Goal: Transaction & Acquisition: Subscribe to service/newsletter

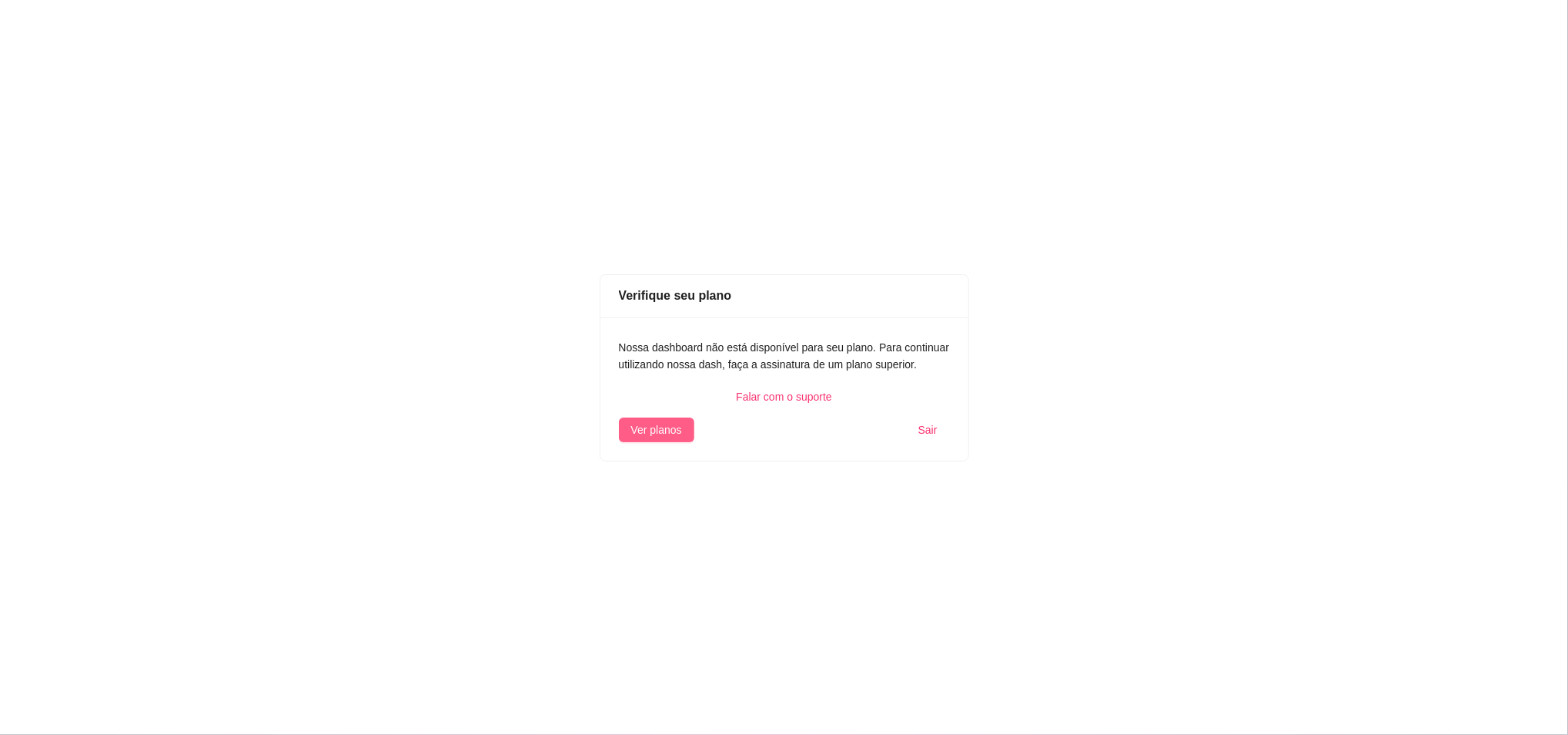
click at [640, 435] on span "Ver planos" at bounding box center [656, 429] width 50 height 17
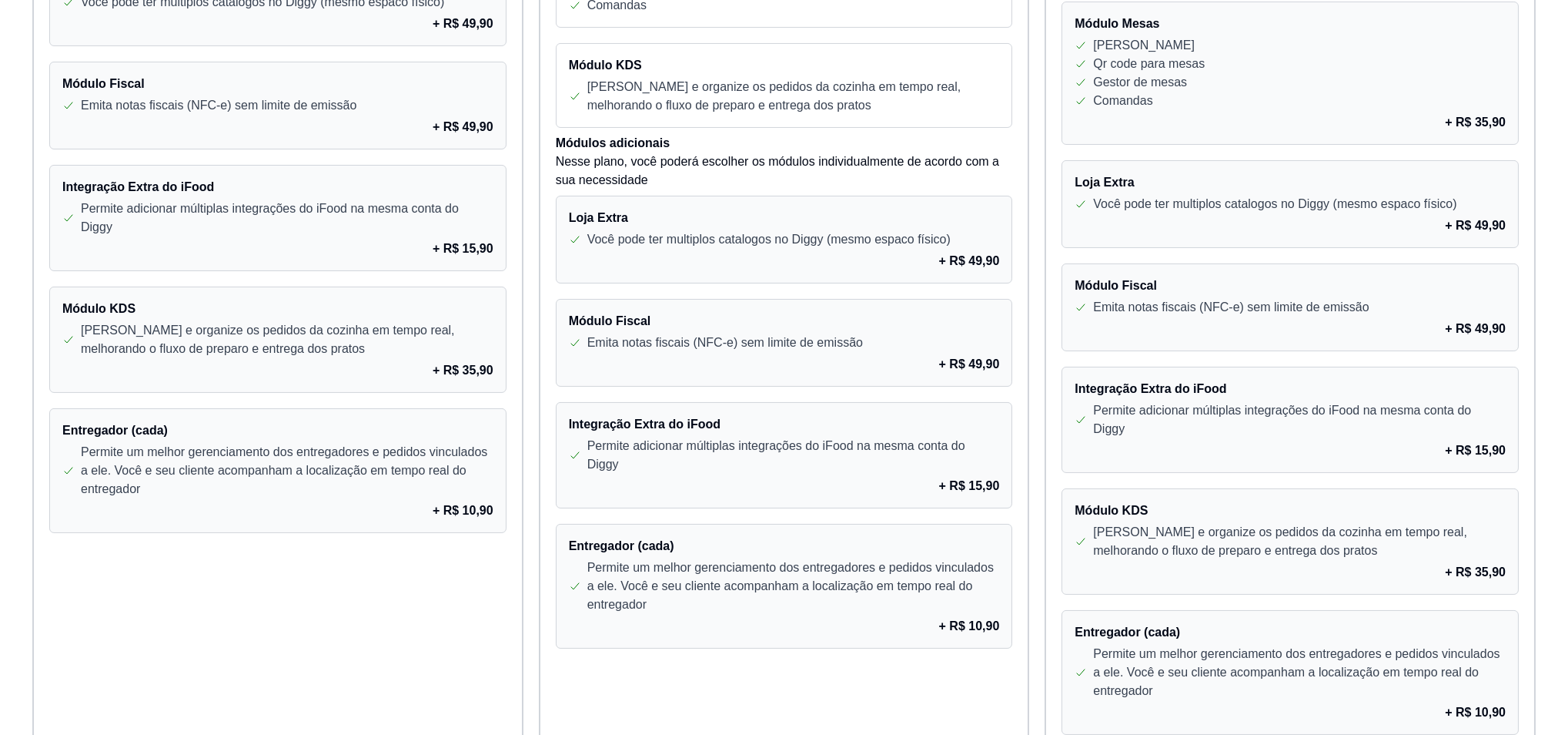
scroll to position [1200, 0]
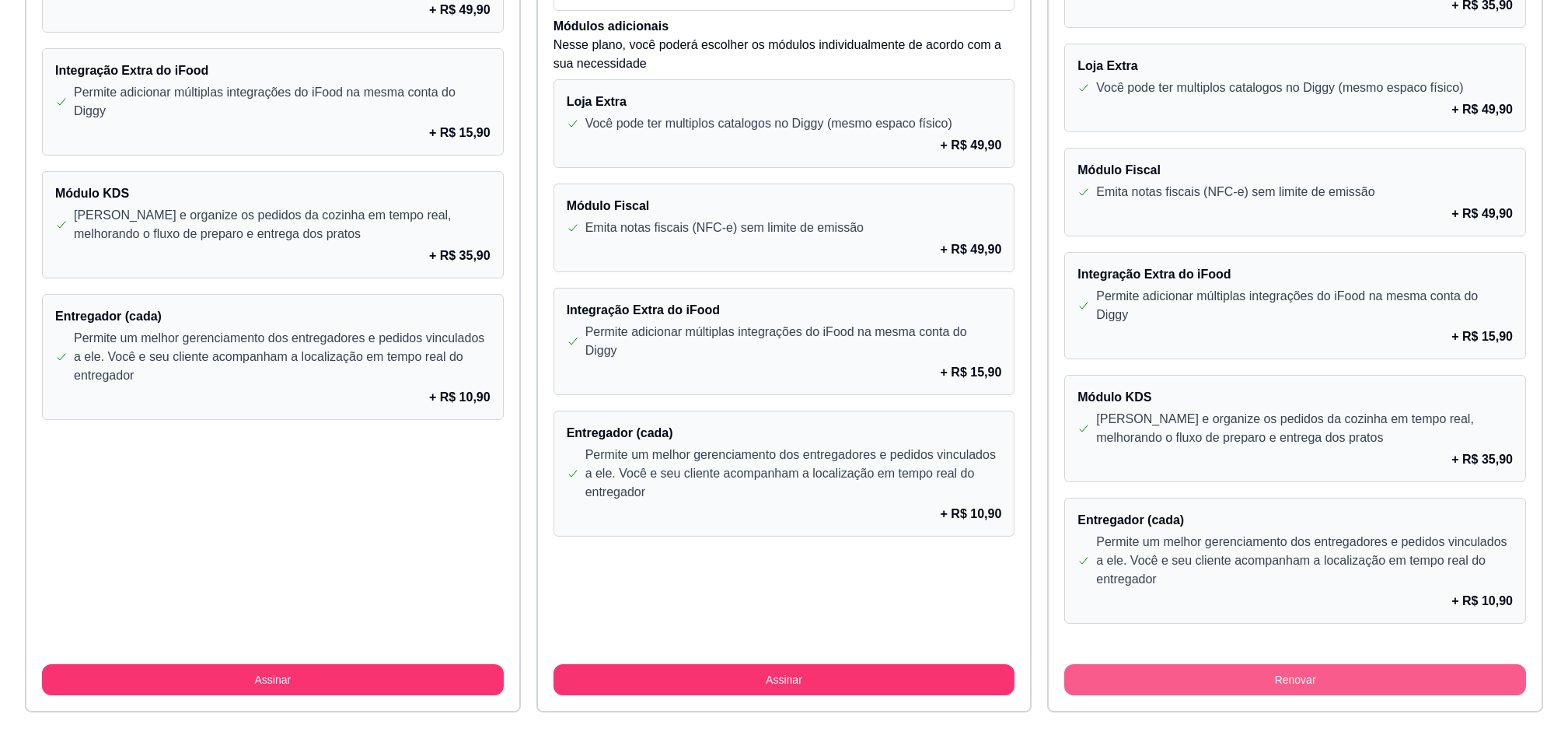
click at [1257, 673] on button "Renovar" at bounding box center [1295, 679] width 462 height 31
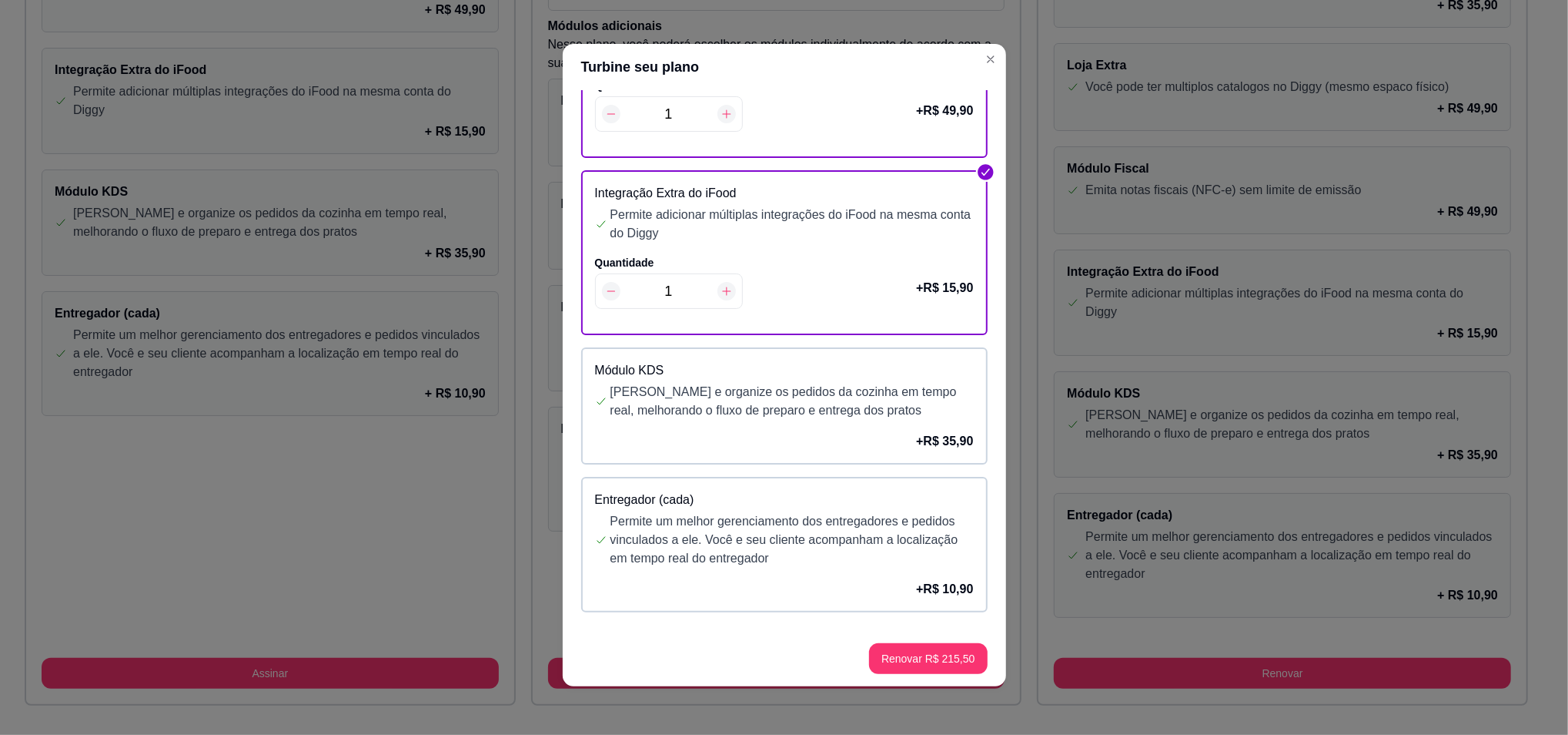
scroll to position [3, 0]
click at [917, 661] on button "Renovar R$ 215,50" at bounding box center [928, 658] width 115 height 30
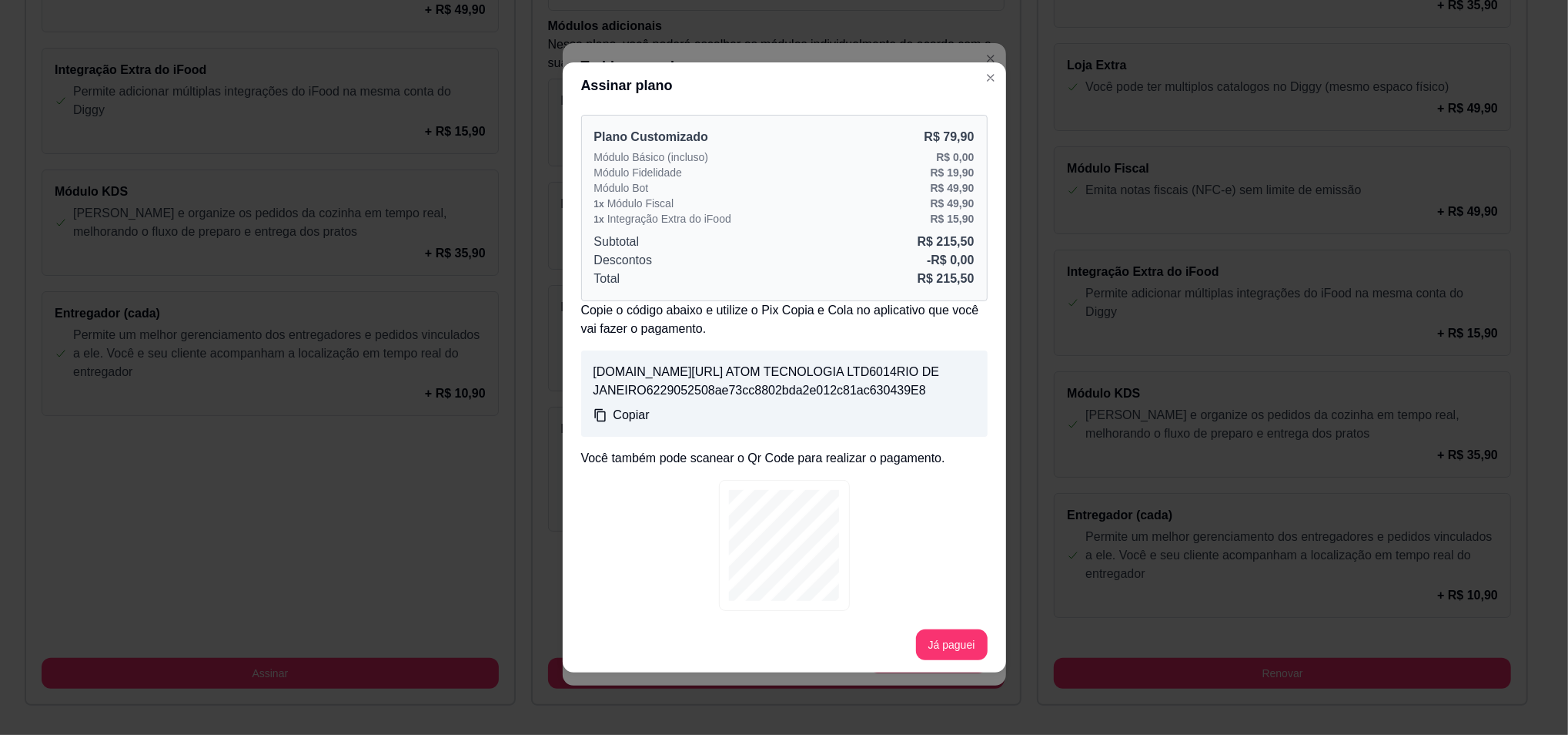
scroll to position [38, 4]
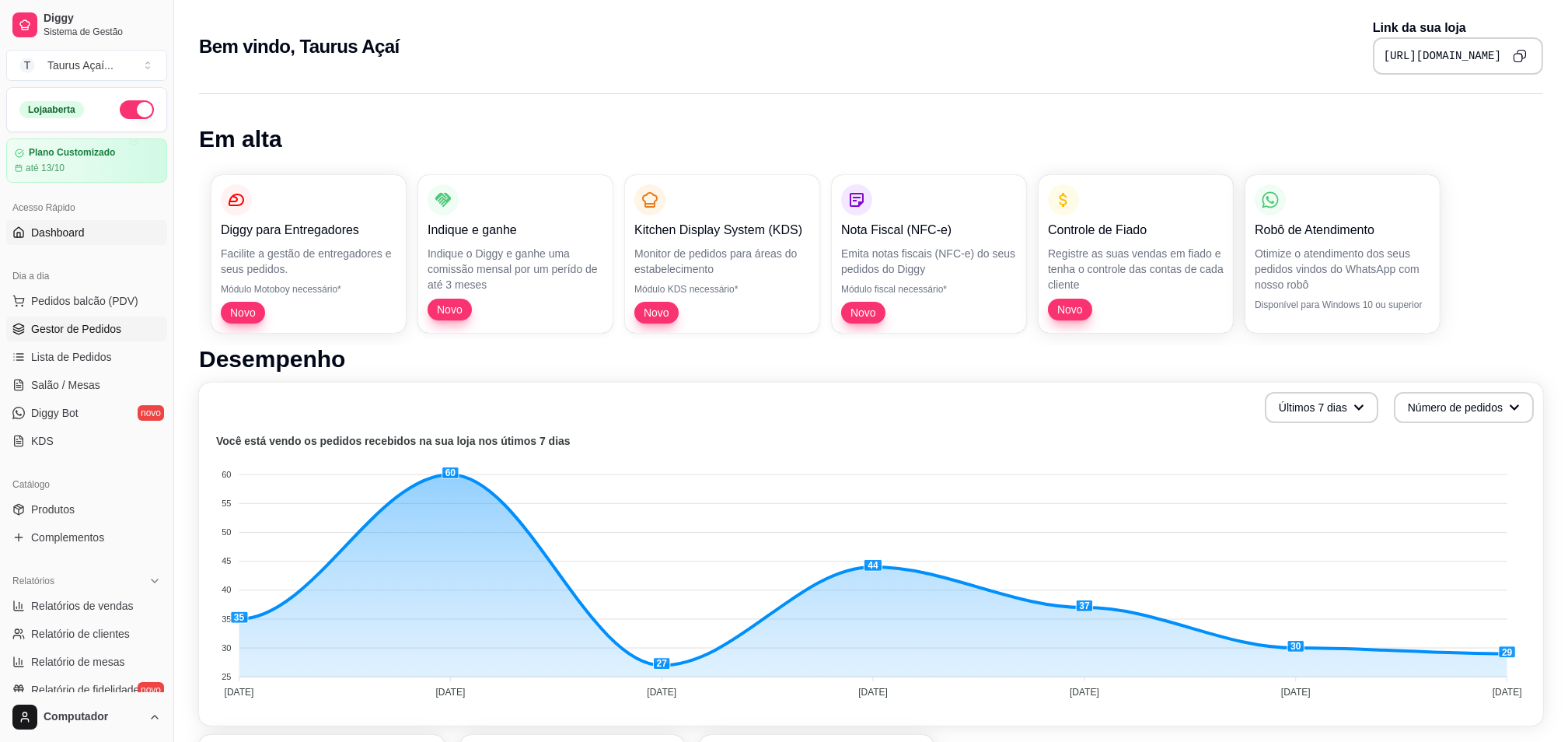
click at [102, 338] on link "Gestor de Pedidos" at bounding box center [86, 328] width 161 height 25
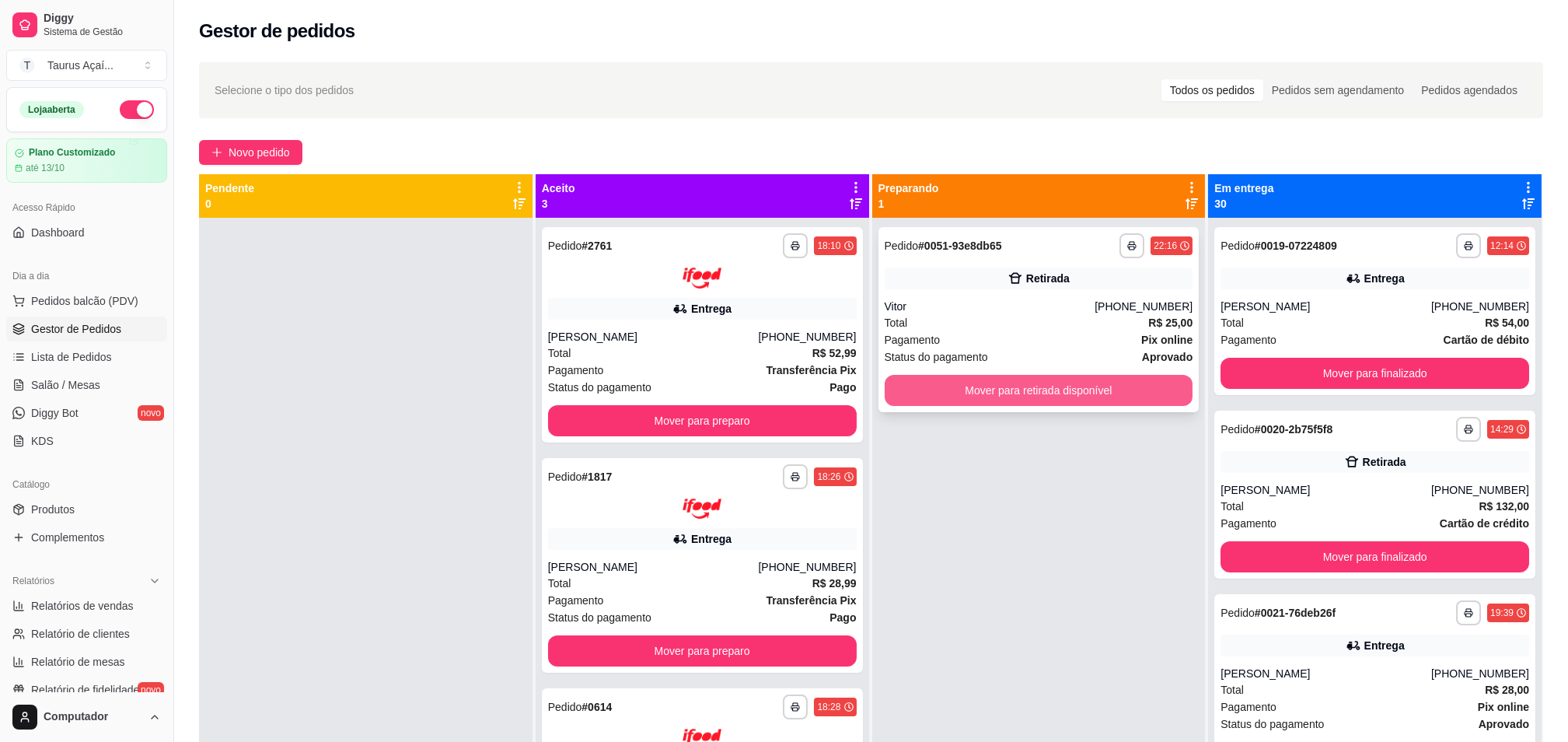
click at [975, 386] on button "Mover para retirada disponível" at bounding box center [1039, 390] width 309 height 31
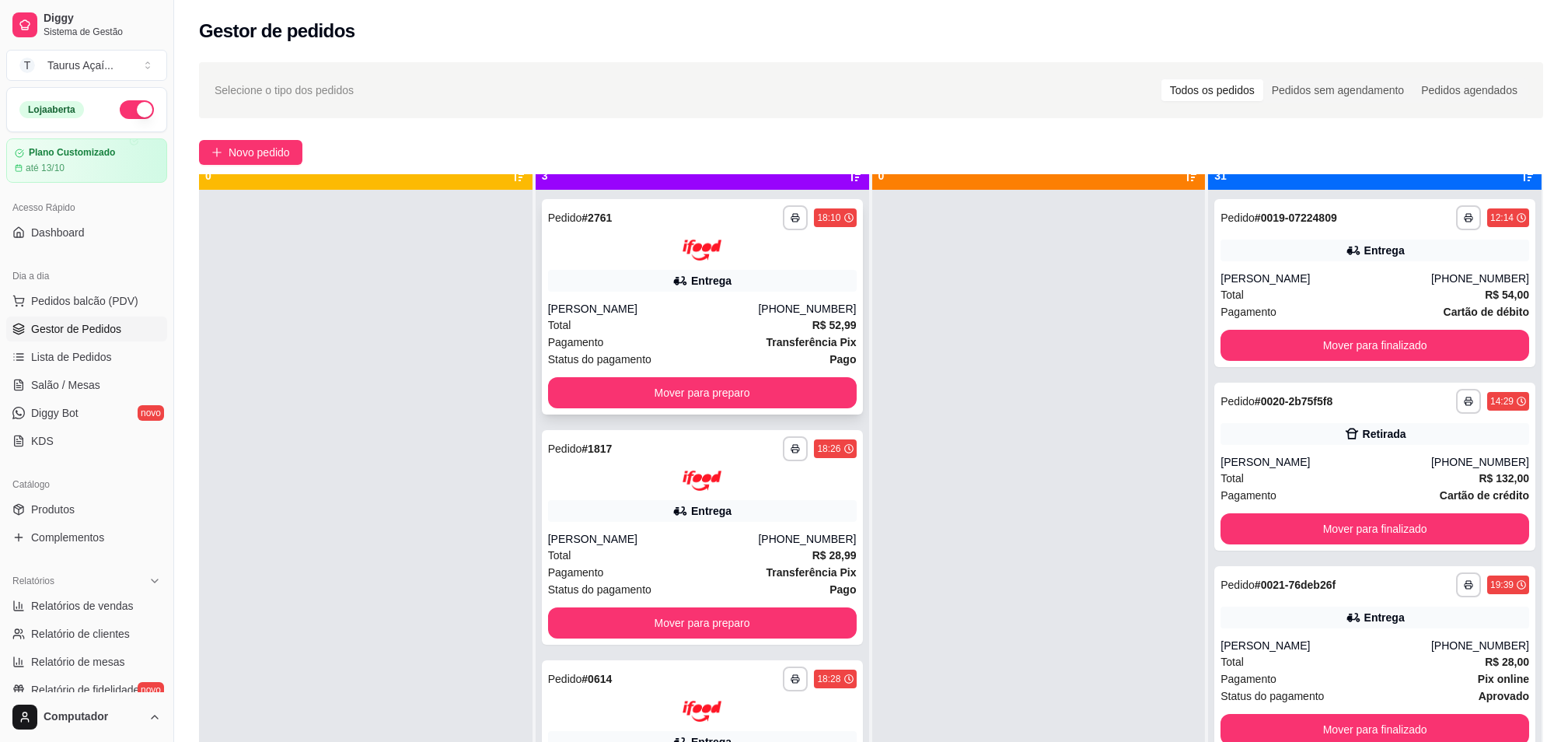
scroll to position [44, 0]
